Goal: Communication & Community: Answer question/provide support

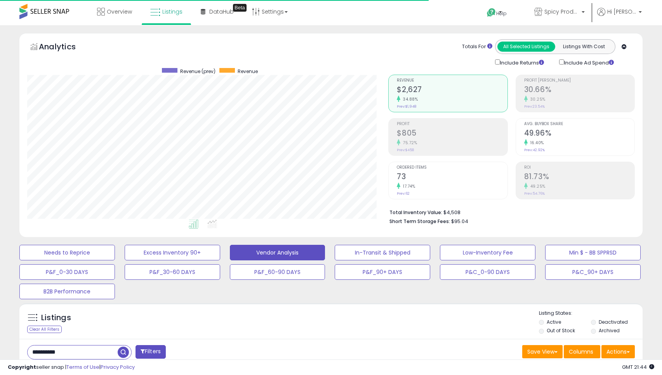
select select "**"
click at [506, 12] on span "Help" at bounding box center [501, 13] width 10 height 7
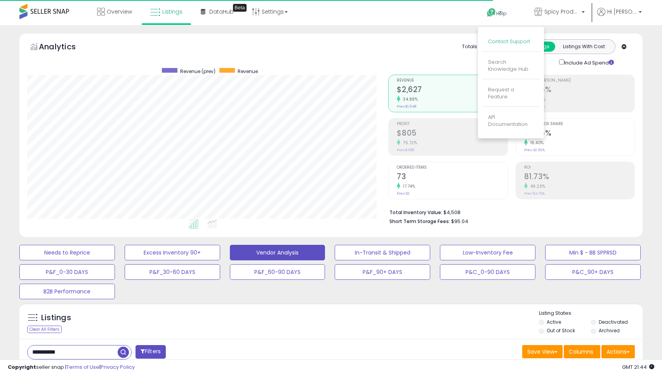
click at [511, 39] on link "Contact Support" at bounding box center [509, 41] width 42 height 7
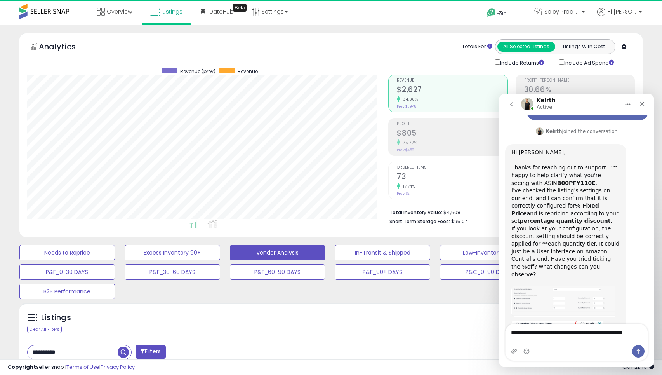
scroll to position [1693, 0]
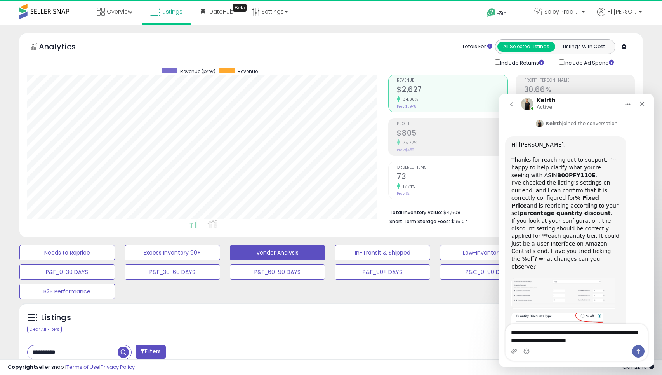
type textarea "**********"
click at [569, 278] on img "Keirth says…" at bounding box center [563, 293] width 104 height 31
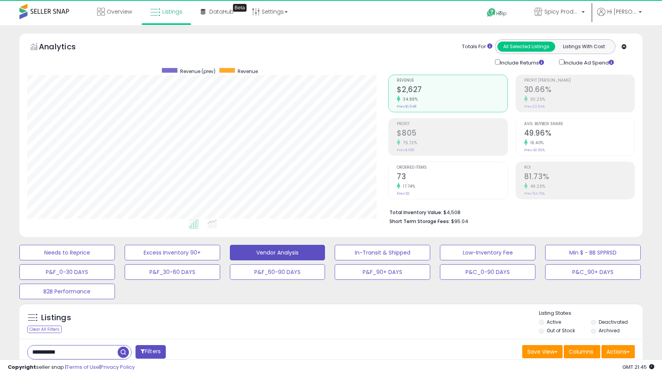
click at [506, 16] on span "Help" at bounding box center [501, 13] width 10 height 7
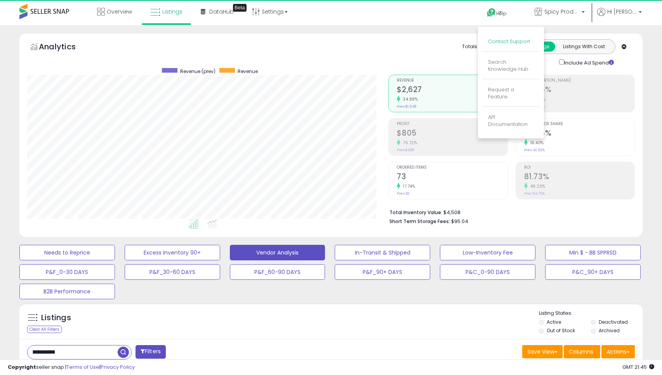
click at [516, 41] on link "Contact Support" at bounding box center [509, 41] width 42 height 7
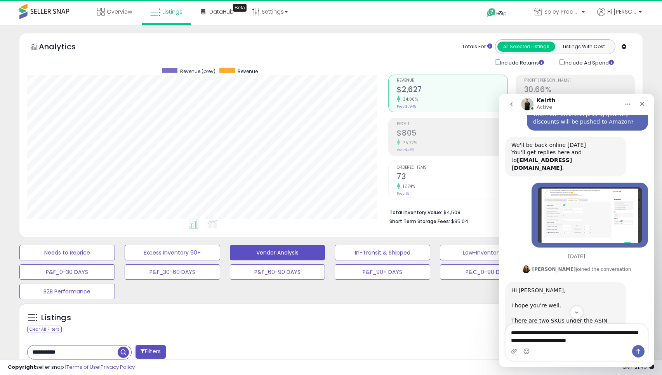
scroll to position [64, 0]
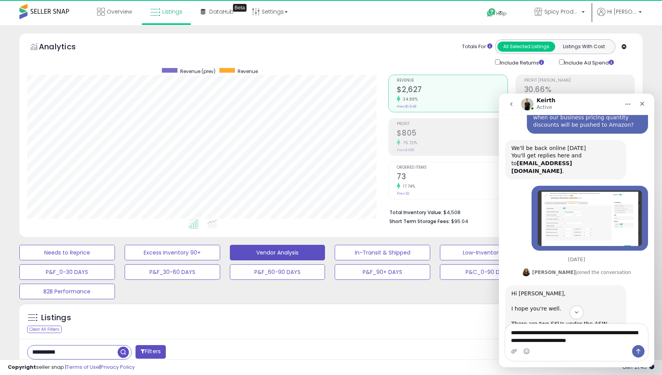
click at [598, 209] on img "Caleb says…" at bounding box center [590, 217] width 104 height 55
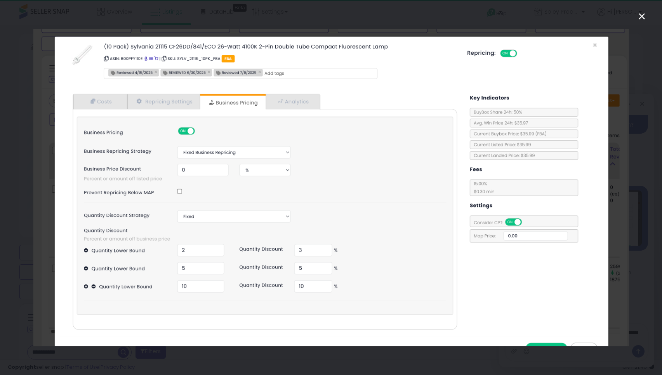
click at [644, 17] on icon "Close" at bounding box center [641, 16] width 9 height 9
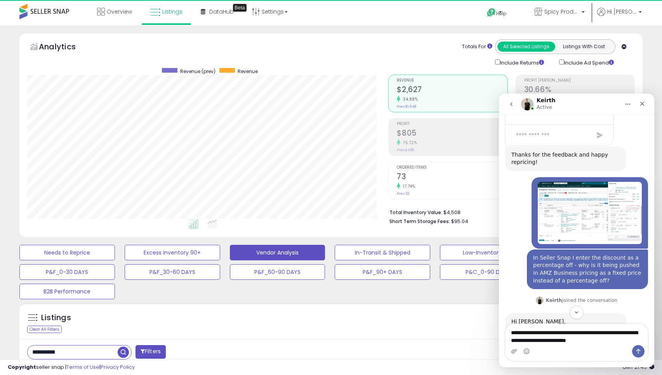
scroll to position [1564, 0]
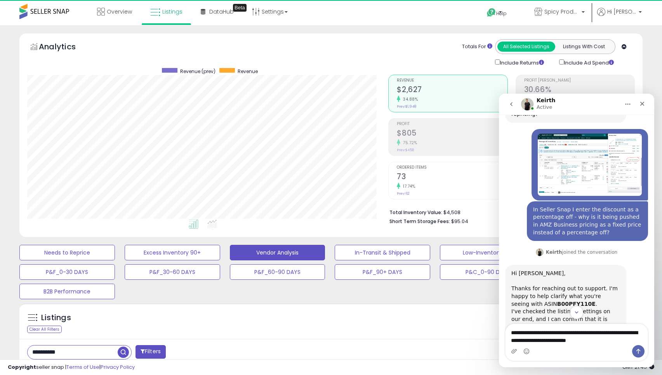
click at [612, 344] on div "**********" at bounding box center [576, 342] width 142 height 36
click at [612, 343] on textarea "**********" at bounding box center [576, 334] width 142 height 21
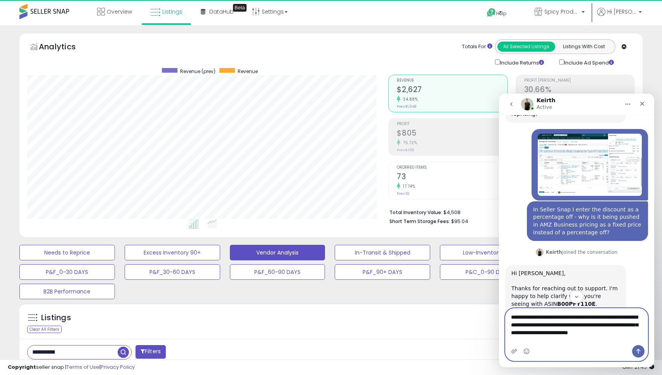
scroll to position [0, 0]
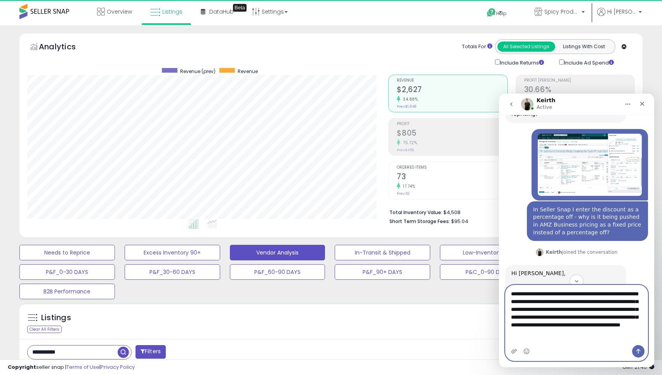
type textarea "**********"
click at [642, 350] on button "Send a message…" at bounding box center [638, 351] width 12 height 12
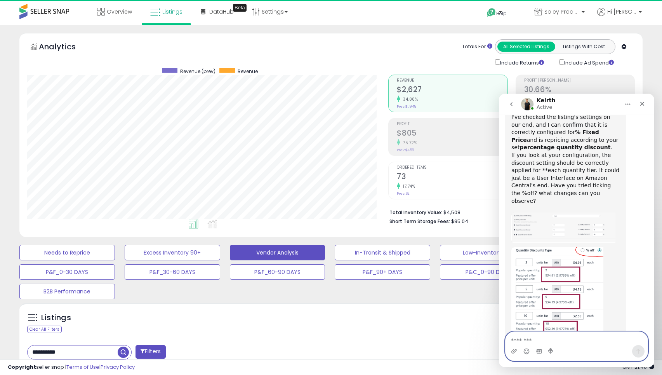
scroll to position [1762, 0]
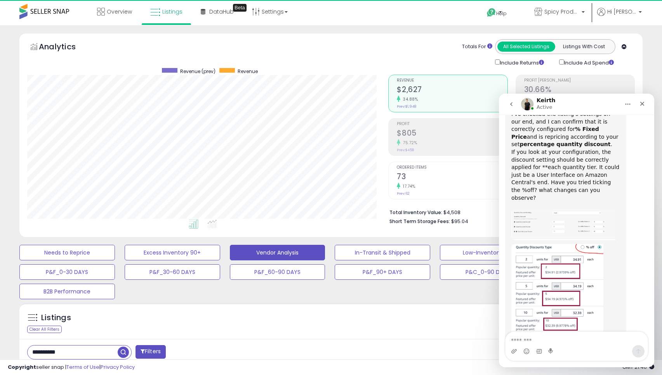
click at [512, 108] on button "go back" at bounding box center [511, 104] width 15 height 15
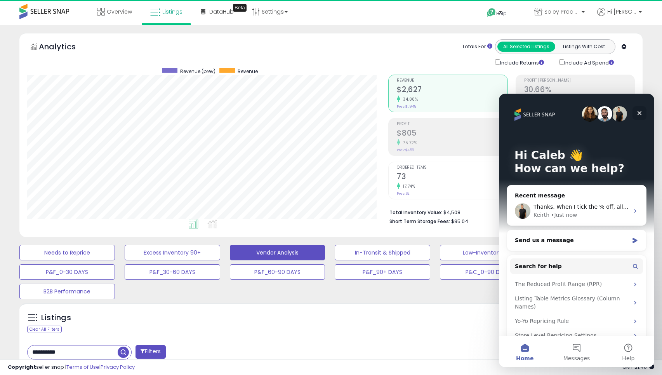
click at [643, 112] on div "Close" at bounding box center [639, 113] width 14 height 14
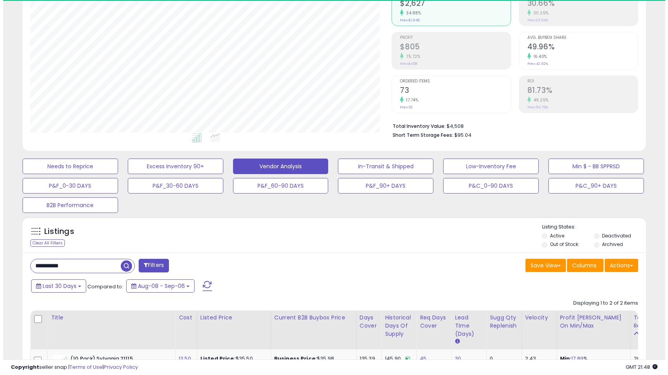
scroll to position [97, 0]
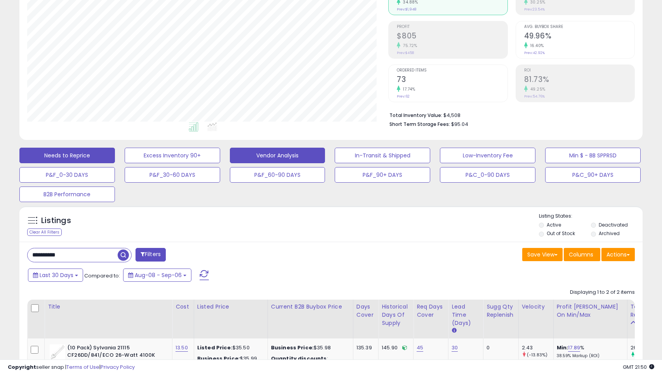
click at [90, 152] on button "Needs to Reprice" at bounding box center [66, 155] width 95 height 16
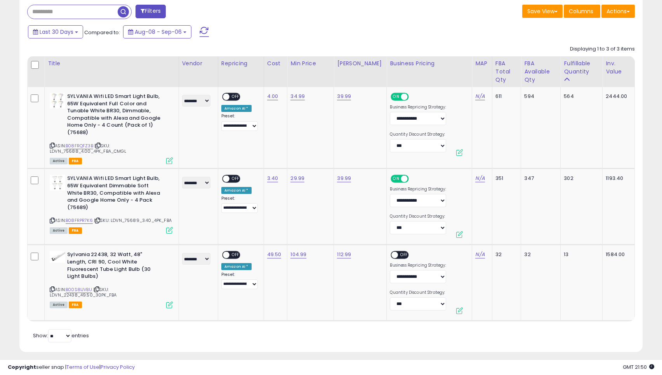
scroll to position [347, 0]
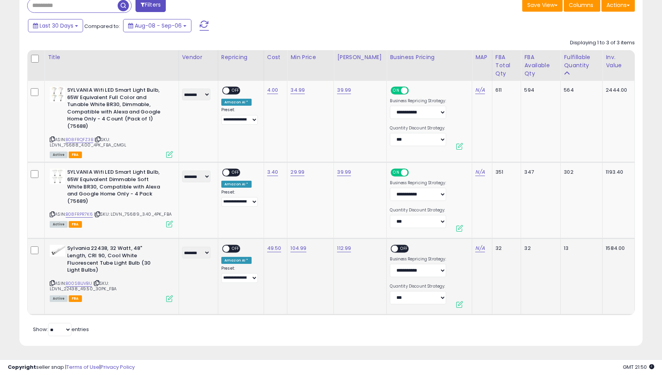
click at [240, 248] on span "OFF" at bounding box center [235, 248] width 12 height 7
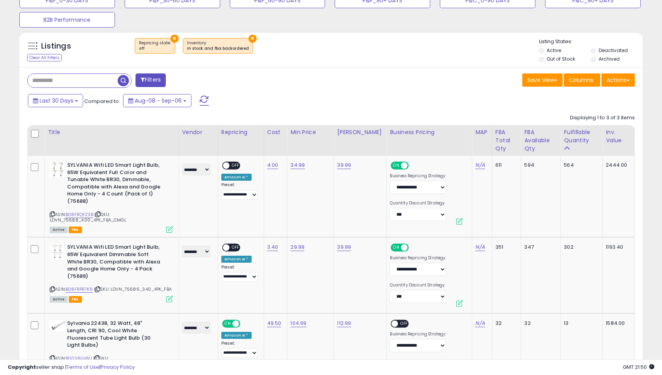
click at [123, 78] on span "button" at bounding box center [123, 80] width 11 height 11
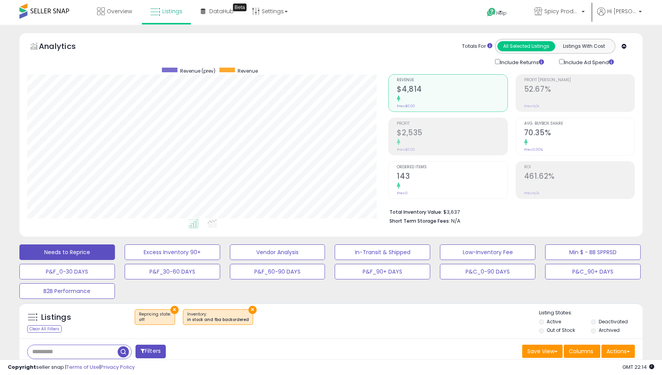
scroll to position [0, 0]
click at [506, 16] on span "Help" at bounding box center [501, 13] width 10 height 7
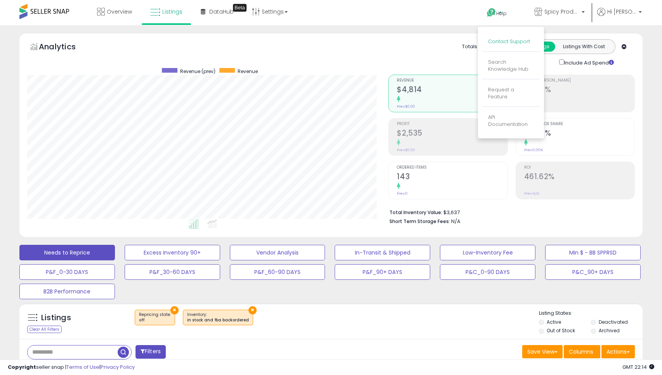
click at [512, 42] on link "Contact Support" at bounding box center [509, 41] width 42 height 7
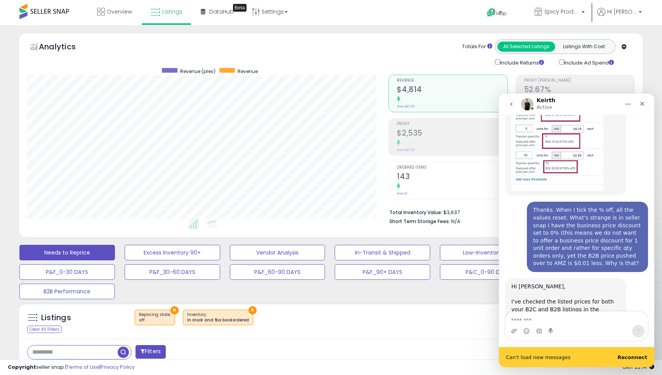
click at [629, 355] on b "Reconnect" at bounding box center [632, 357] width 30 height 6
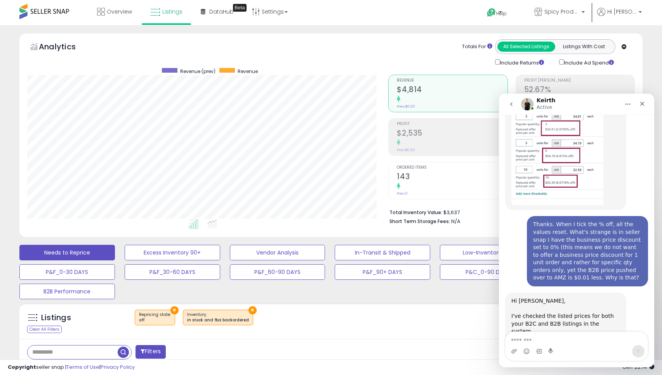
scroll to position [1875, 0]
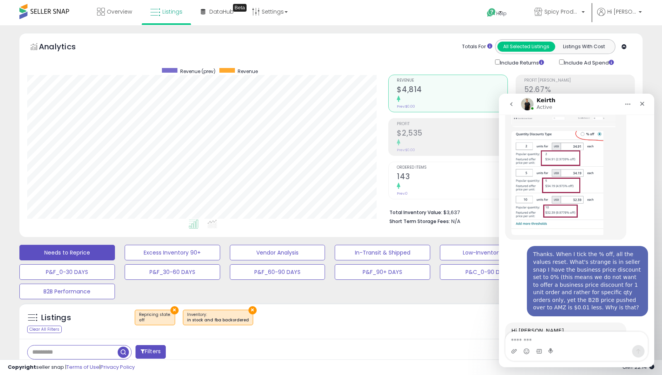
click at [561, 327] on div "Hi [PERSON_NAME], ​" at bounding box center [565, 334] width 109 height 15
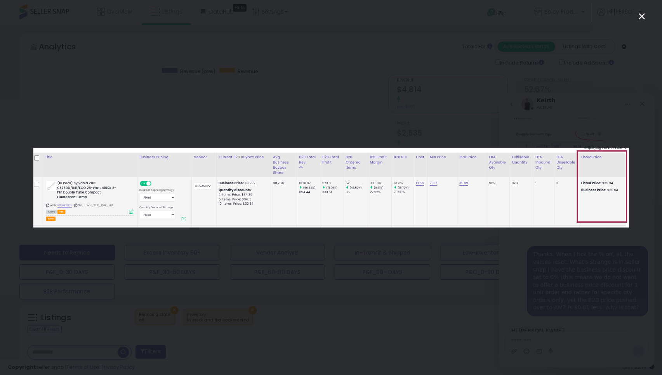
click at [582, 298] on div "Intercom messenger" at bounding box center [331, 187] width 662 height 375
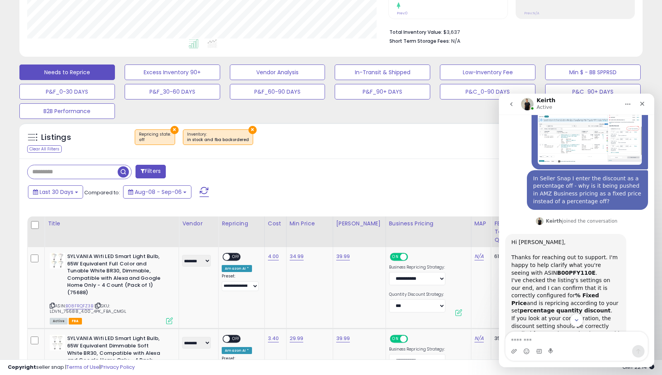
scroll to position [1584, 0]
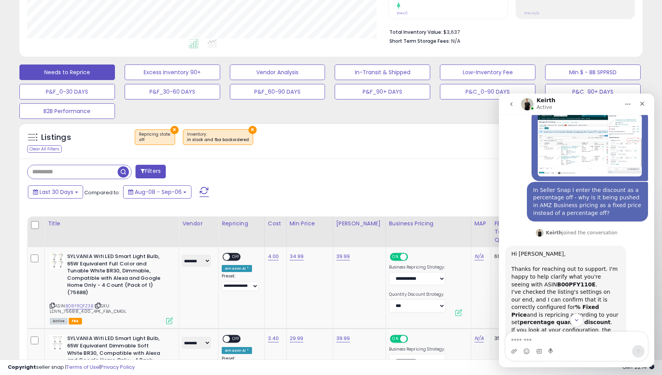
click at [557, 281] on b "B00PFY110E" at bounding box center [576, 284] width 38 height 6
copy b "B00PFY110E"
click at [102, 167] on input "text" at bounding box center [73, 172] width 90 height 14
type input "**********"
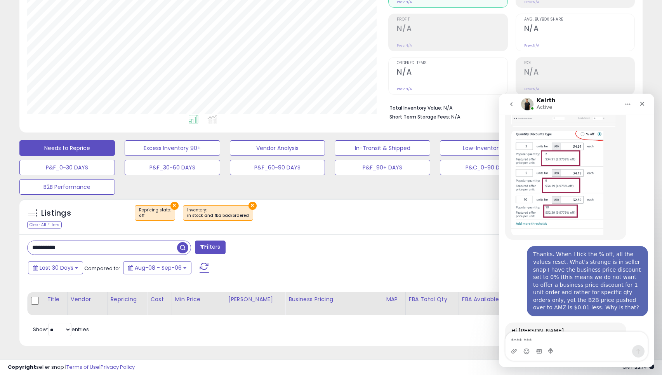
scroll to position [159, 361]
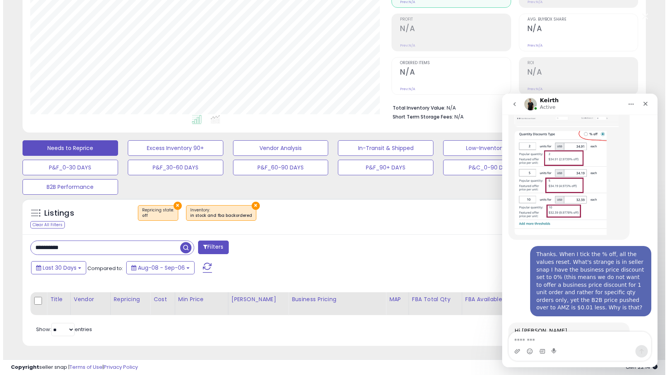
scroll to position [0, 0]
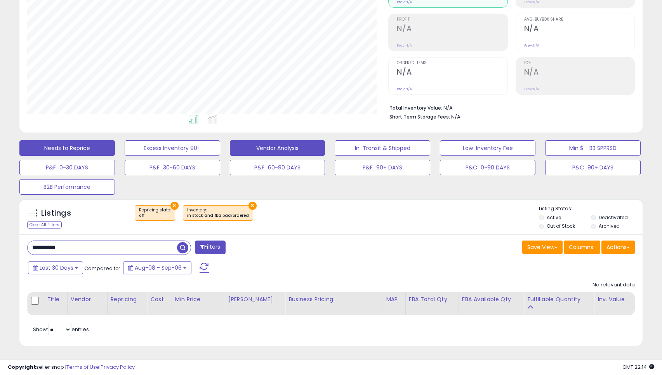
click at [272, 147] on button "Vendor Analysis" at bounding box center [277, 148] width 95 height 16
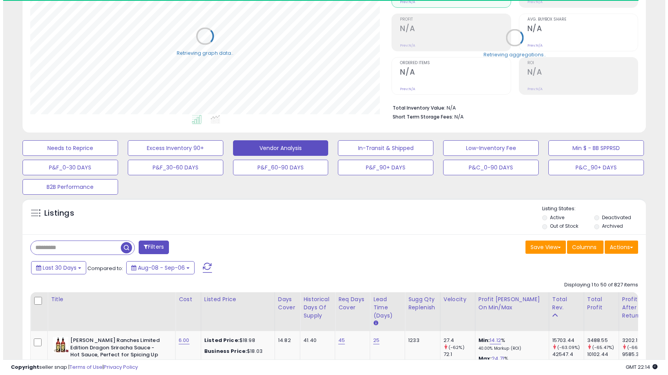
scroll to position [387938, 387736]
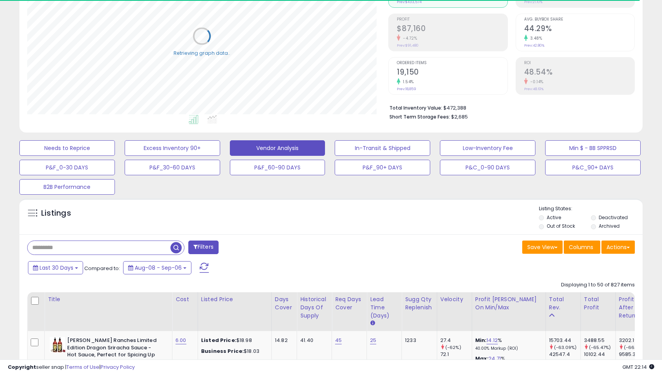
click at [94, 246] on input "text" at bounding box center [99, 248] width 143 height 14
paste input "**********"
type input "**********"
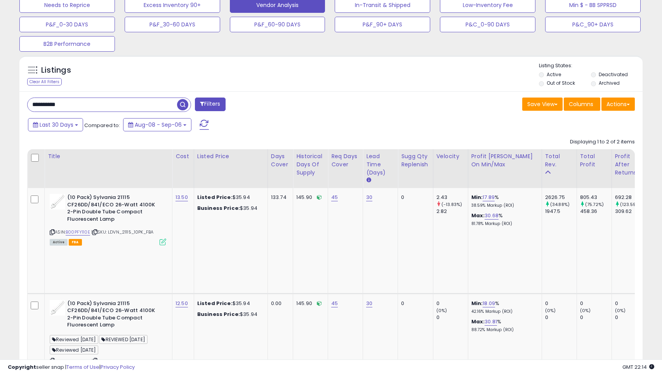
scroll to position [0, 0]
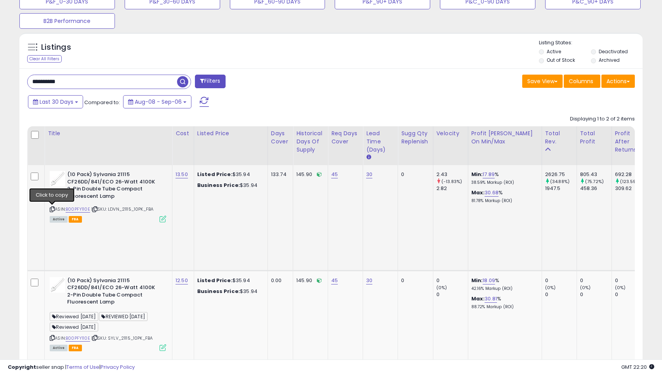
click at [51, 208] on icon at bounding box center [52, 209] width 5 height 4
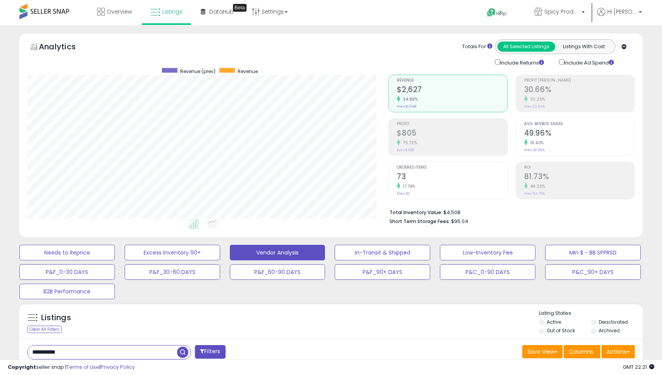
click at [506, 16] on span "Help" at bounding box center [501, 13] width 10 height 7
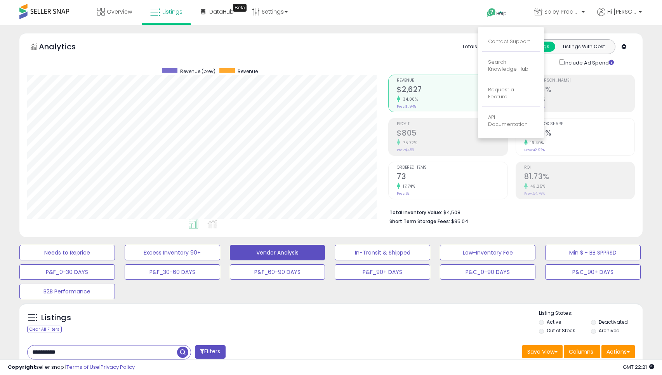
click at [512, 38] on li "Contact Support" at bounding box center [510, 41] width 57 height 19
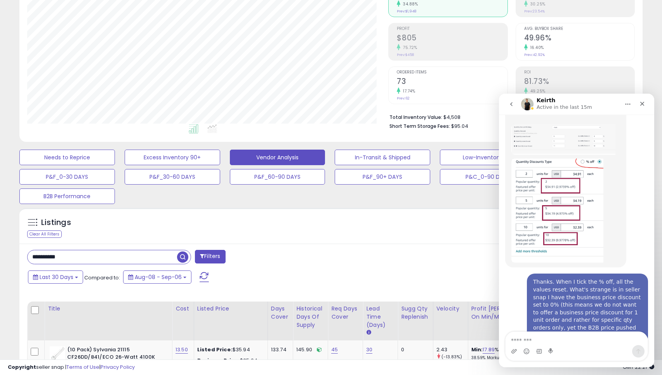
scroll to position [1875, 0]
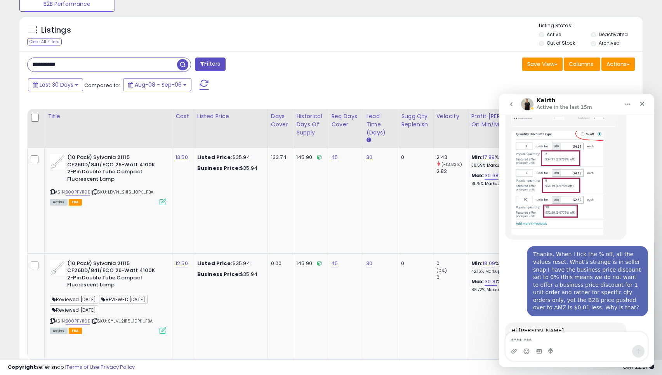
click at [555, 340] on textarea "Message…" at bounding box center [576, 337] width 142 height 13
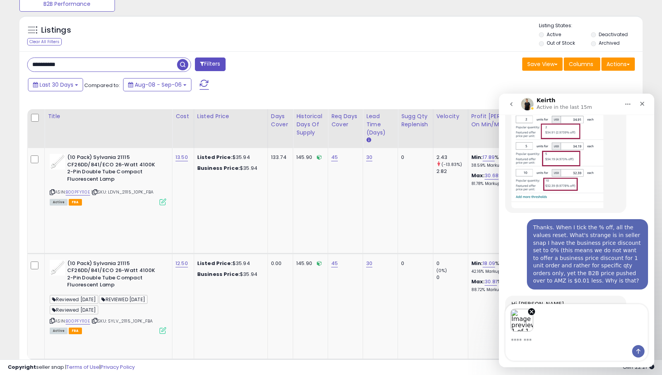
scroll to position [1902, 0]
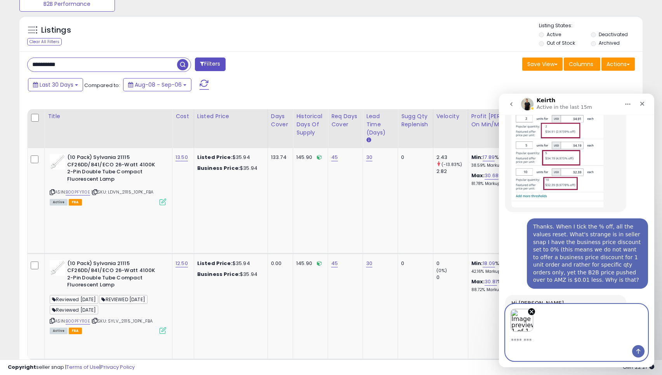
click at [546, 339] on textarea "Message…" at bounding box center [576, 337] width 142 height 13
click at [638, 350] on icon "Send a message…" at bounding box center [638, 351] width 4 height 5
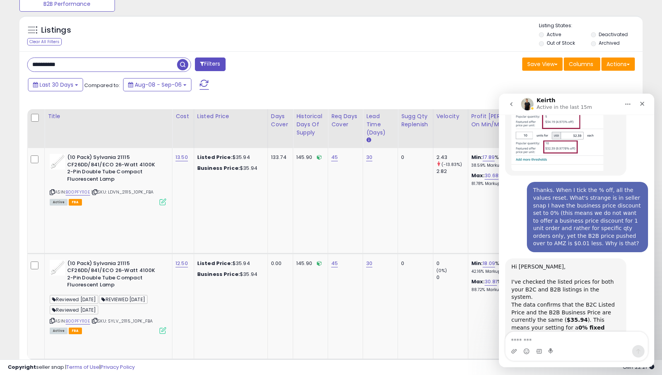
scroll to position [1949, 0]
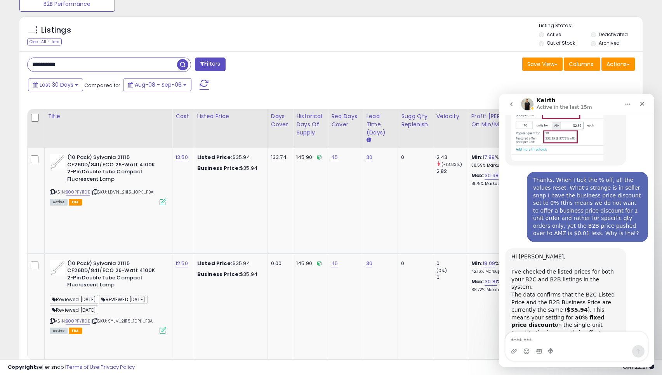
click at [598, 343] on textarea "Message…" at bounding box center [576, 337] width 142 height 13
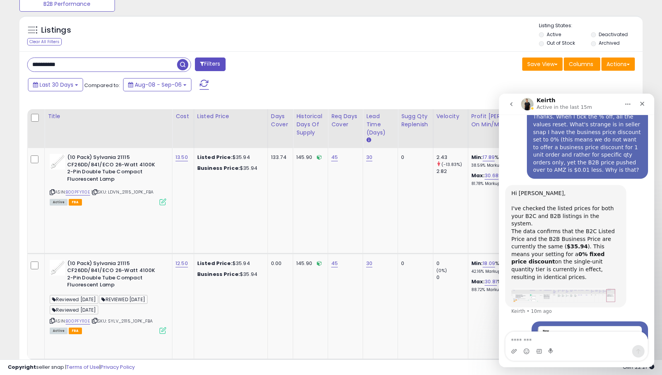
scroll to position [2021, 0]
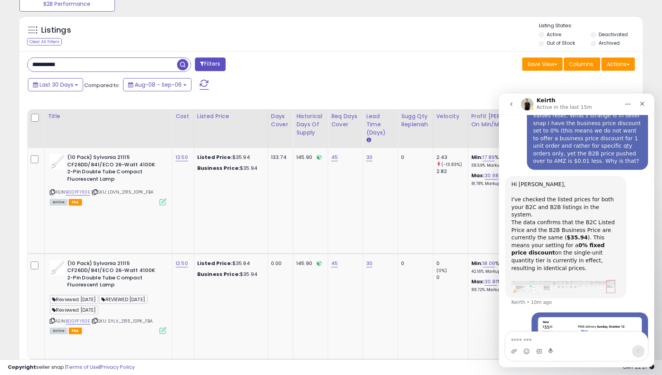
click at [583, 341] on textarea "Message…" at bounding box center [576, 337] width 142 height 13
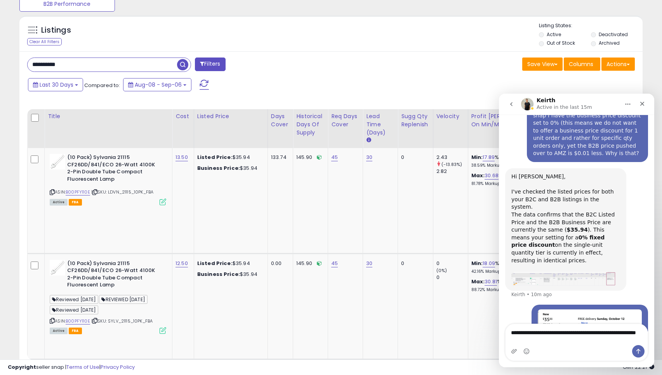
type textarea "**********"
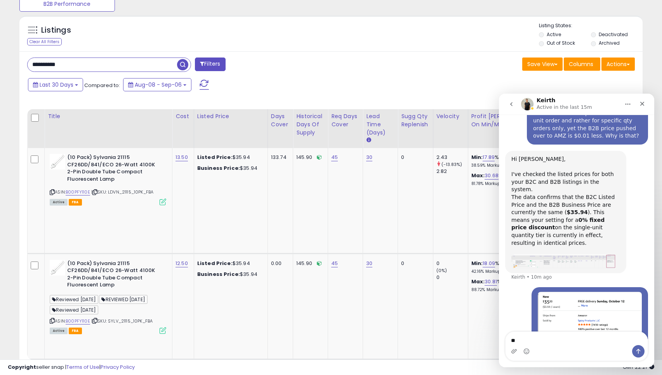
type textarea "*"
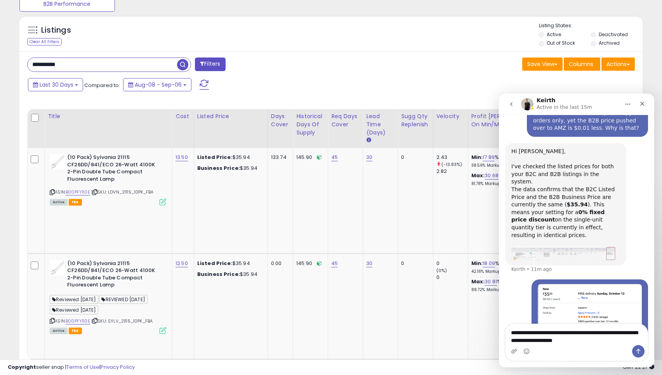
type textarea "**********"
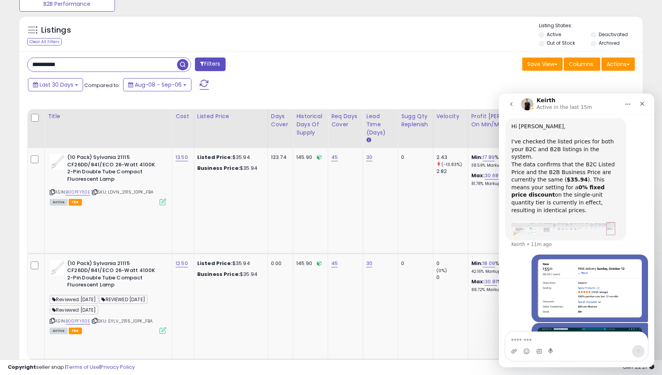
scroll to position [2079, 0]
click at [644, 104] on icon "Close" at bounding box center [642, 104] width 6 height 6
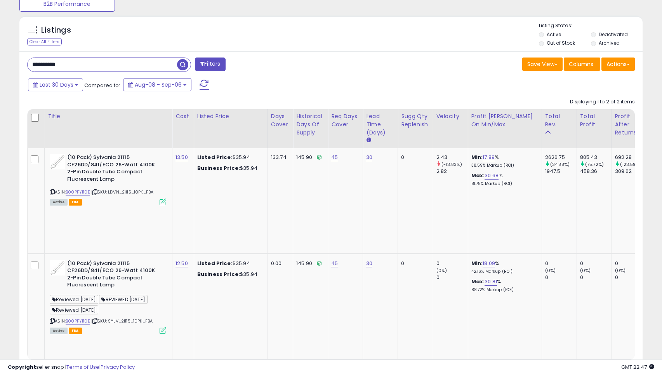
click at [149, 68] on input "**********" at bounding box center [102, 65] width 149 height 14
type input "**********"
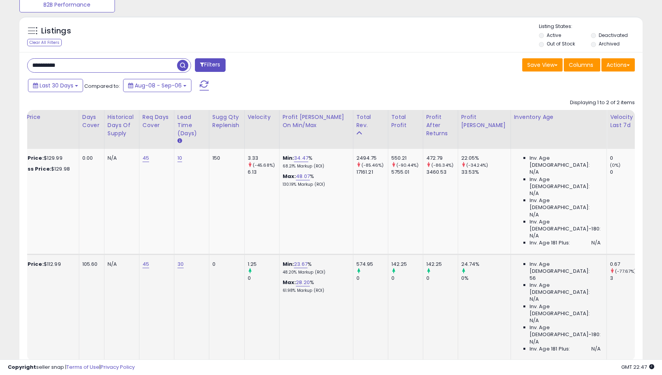
scroll to position [0, 212]
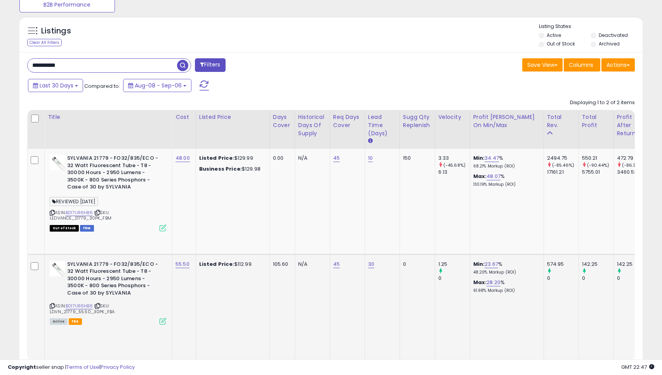
click at [160, 317] on icon at bounding box center [163, 320] width 7 height 7
click at [88, 302] on link "B017UR6HB6" at bounding box center [79, 305] width 27 height 7
